Goal: Navigation & Orientation: Find specific page/section

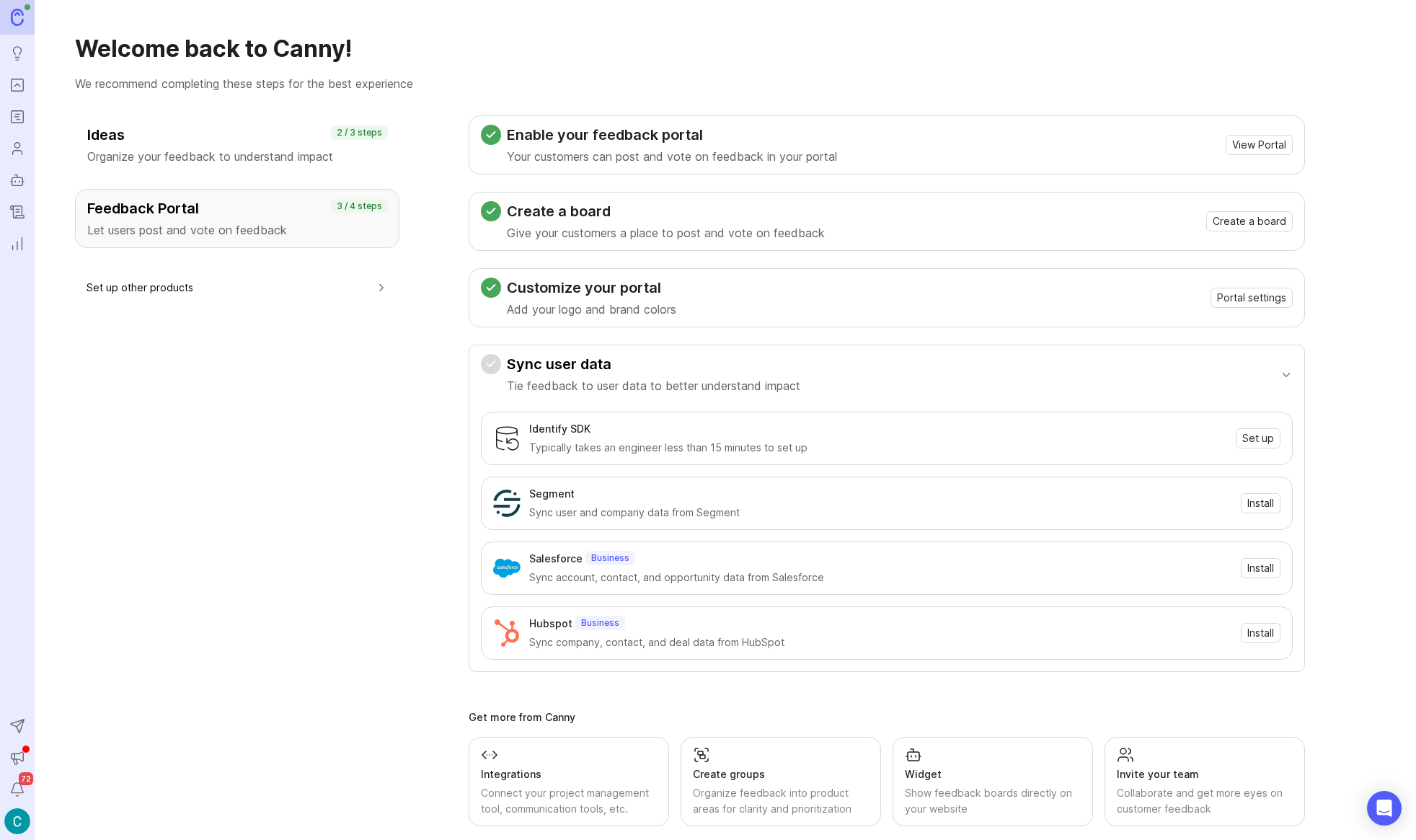
click at [14, 81] on icon "Portal" at bounding box center [17, 85] width 16 height 17
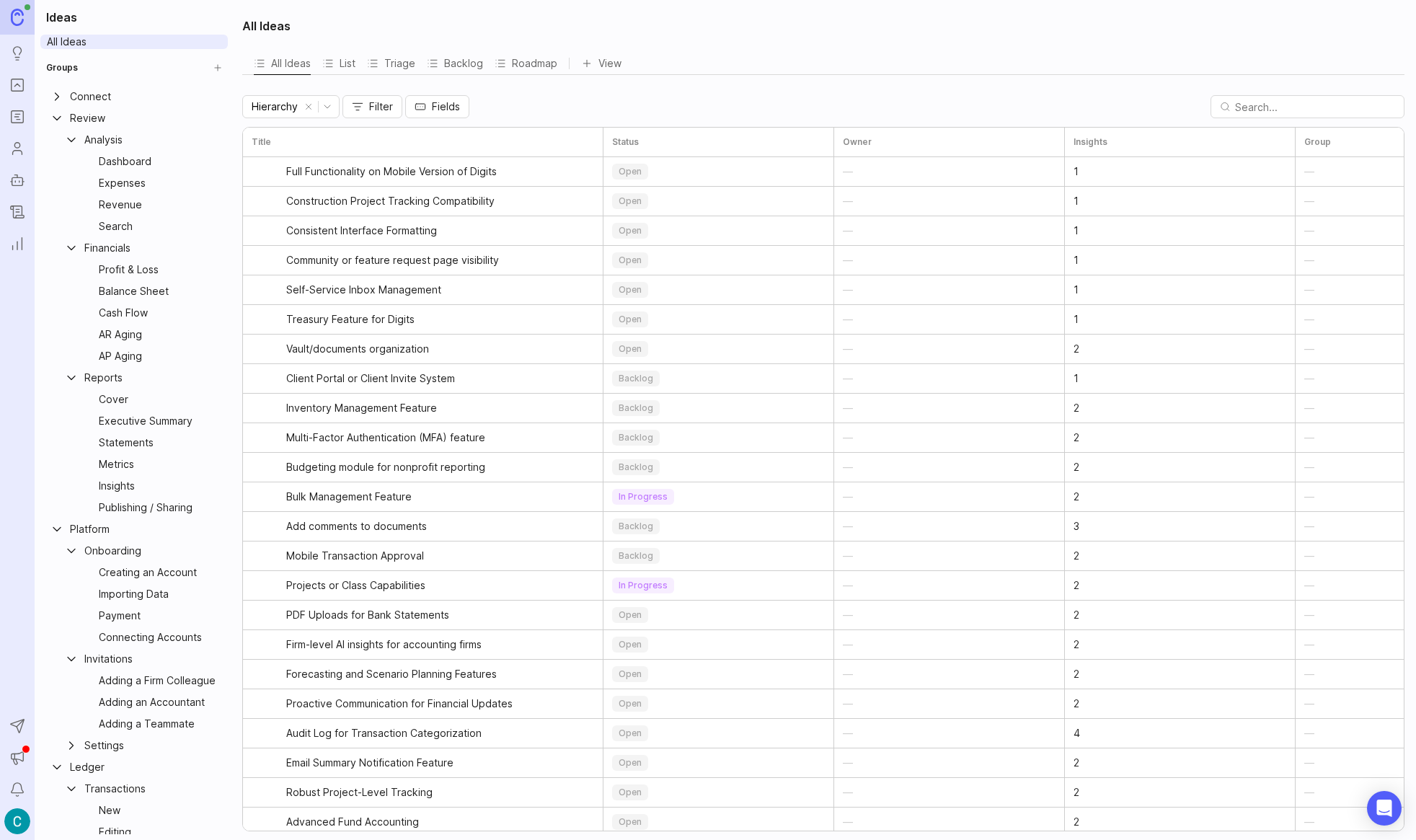
click at [61, 99] on icon "Expand Connect" at bounding box center [57, 96] width 14 height 14
